Goal: Task Accomplishment & Management: Manage account settings

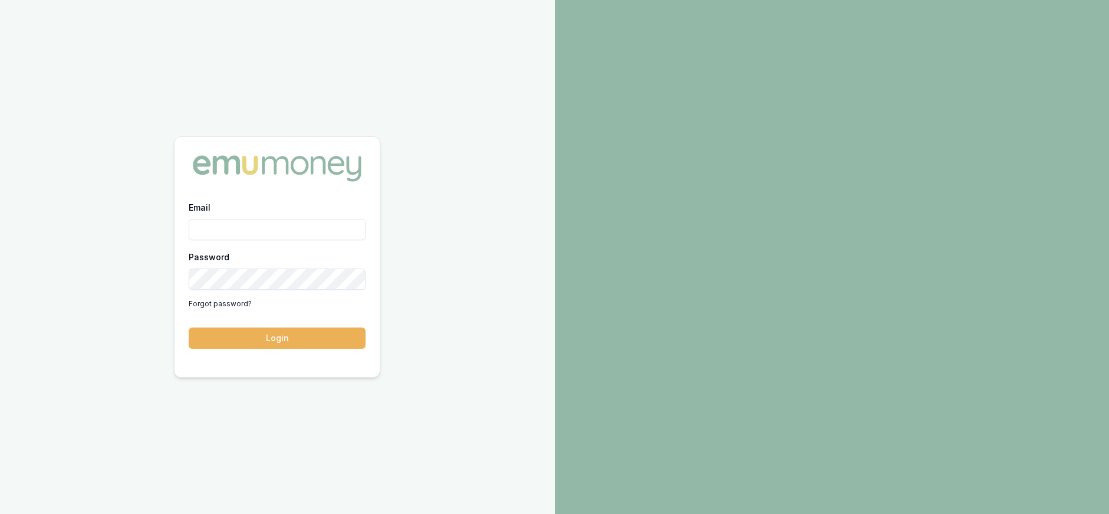
click at [274, 230] on input "Email" at bounding box center [277, 229] width 177 height 21
type input "[PERSON_NAME][EMAIL_ADDRESS][DOMAIN_NAME]"
click at [189, 327] on button "Login" at bounding box center [277, 337] width 177 height 21
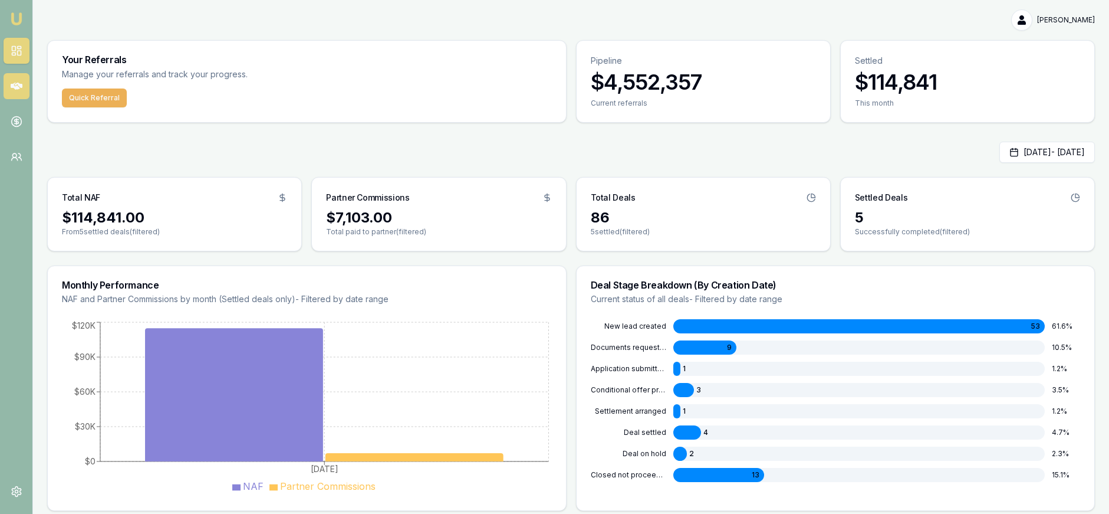
click at [19, 76] on link at bounding box center [17, 86] width 26 height 26
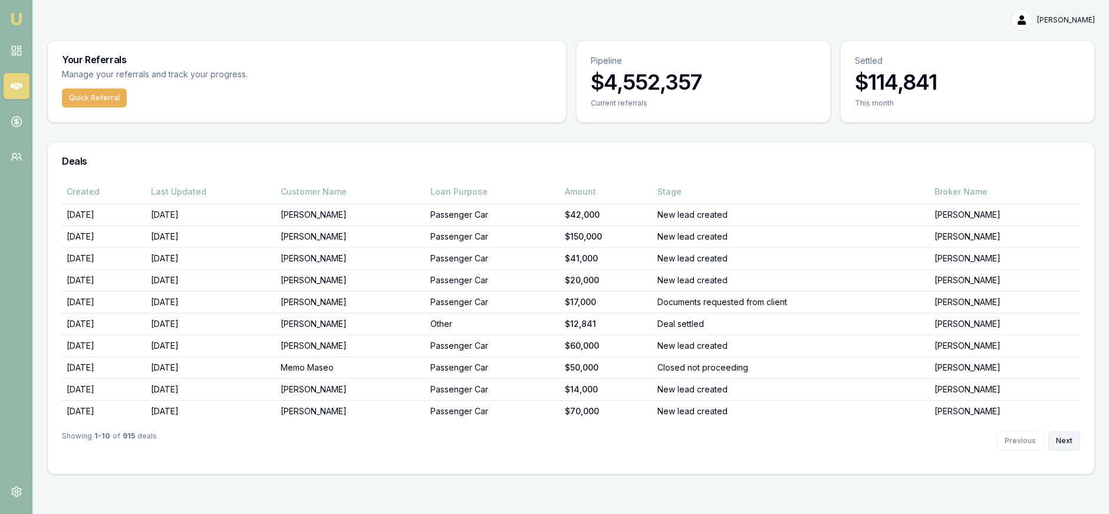
click at [1066, 438] on button "Next" at bounding box center [1065, 440] width 32 height 19
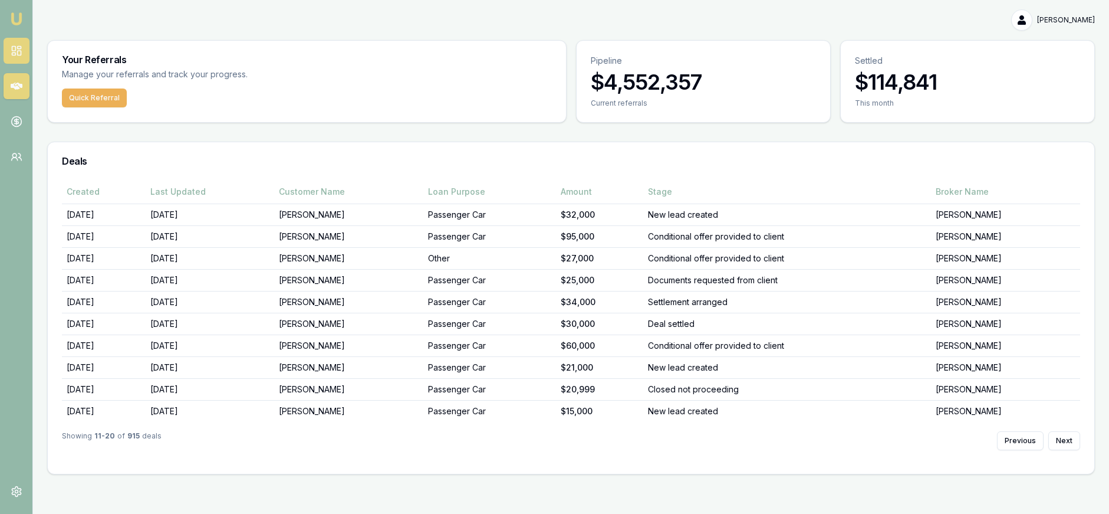
click at [9, 50] on link at bounding box center [17, 51] width 26 height 26
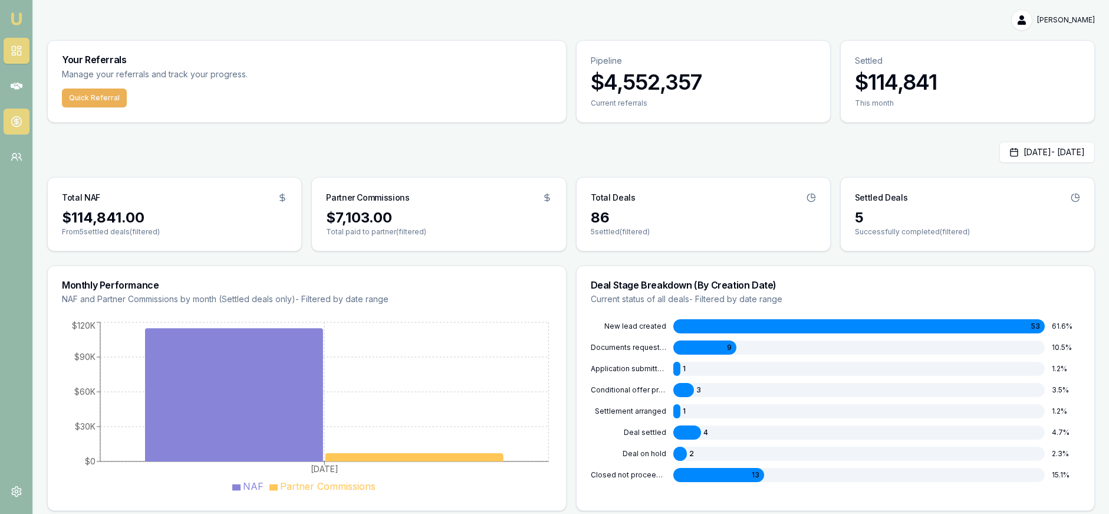
click at [16, 125] on icon at bounding box center [17, 122] width 12 height 12
